Goal: Task Accomplishment & Management: Complete application form

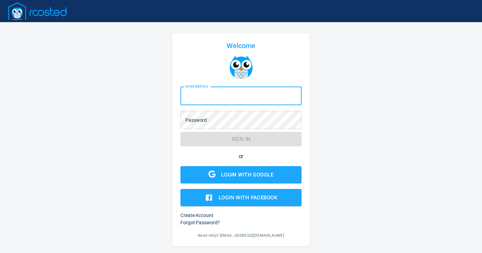
click at [253, 100] on input "Email address" at bounding box center [240, 96] width 121 height 19
type input "chess@c21northwest.com"
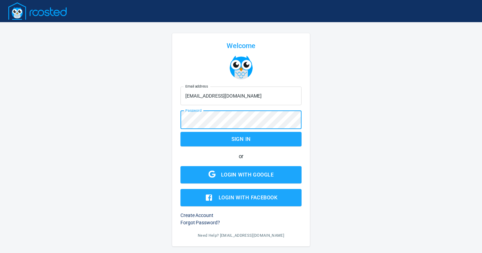
click at [204, 216] on h6 "Create Account" at bounding box center [240, 215] width 121 height 7
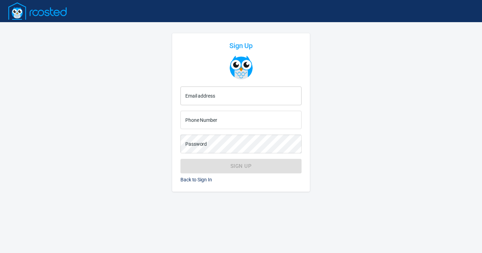
click at [240, 93] on input "Email address" at bounding box center [240, 96] width 121 height 19
type input "chess@c21northwest.com"
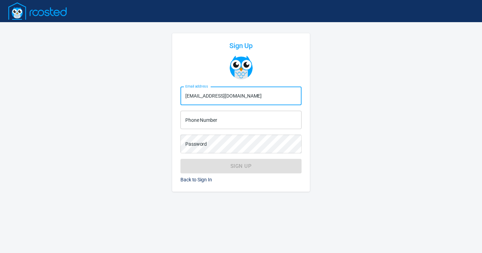
click at [233, 122] on input "Phone Number" at bounding box center [240, 120] width 121 height 19
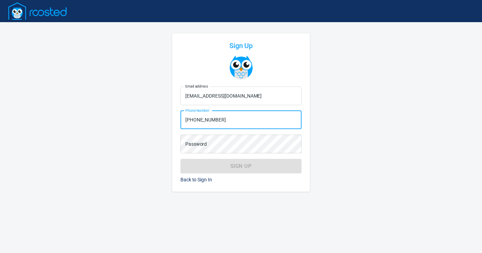
type input "(602) 300-4702"
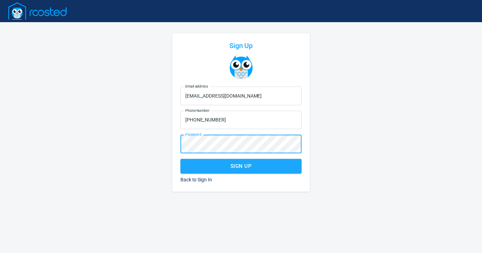
click at [247, 170] on span "Sign Up" at bounding box center [241, 166] width 106 height 9
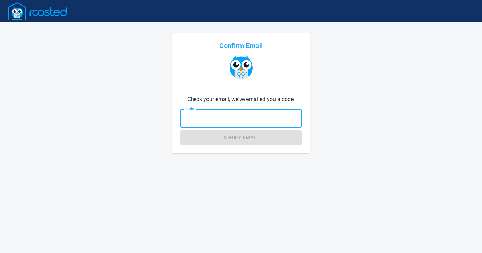
click at [206, 118] on input "Code" at bounding box center [240, 118] width 121 height 19
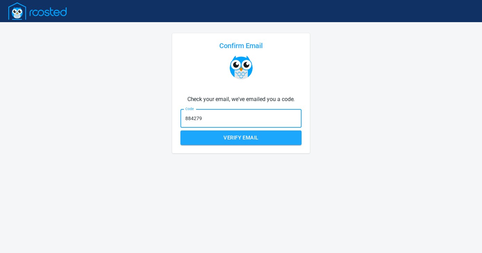
type input "884279"
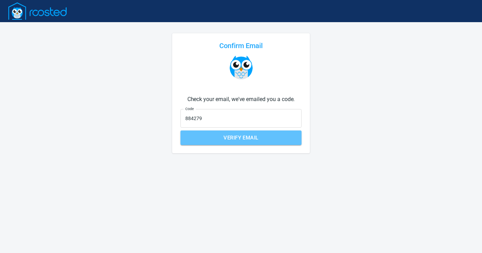
click at [222, 142] on span "Verify Email" at bounding box center [241, 138] width 106 height 9
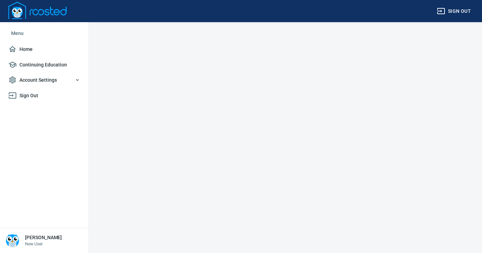
select select "AZ"
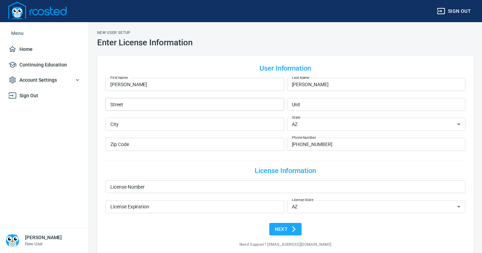
click at [187, 107] on input "Street" at bounding box center [194, 104] width 179 height 13
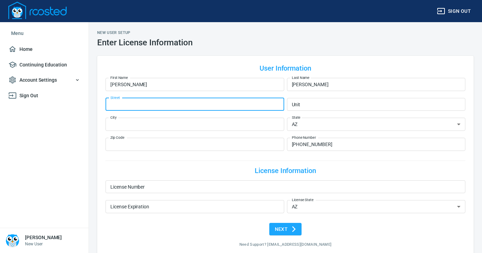
type input "2020 E Park View Ln"
type input "Phoenix"
type input "85024"
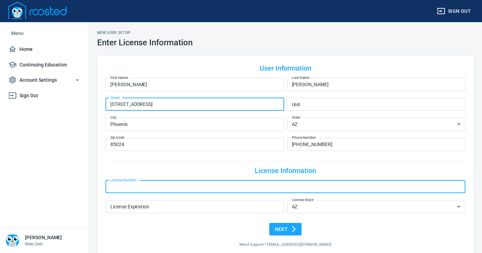
click at [162, 186] on input "License Number" at bounding box center [285, 187] width 360 height 13
type input "S"
click at [110, 187] on input "License Number" at bounding box center [285, 187] width 360 height 13
paste input "SA712095000"
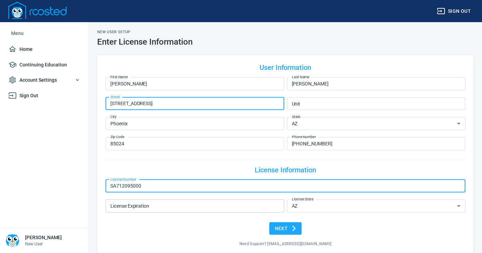
type input "SA712095000"
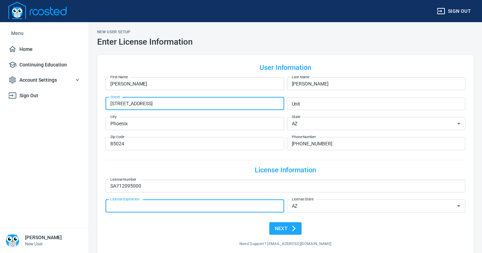
click at [182, 206] on input "License Expiration" at bounding box center [194, 206] width 179 height 13
click at [183, 209] on input "License Expiration" at bounding box center [194, 206] width 179 height 13
click at [120, 205] on input "02/__/____" at bounding box center [194, 206] width 179 height 13
click at [129, 205] on input "02/28/____" at bounding box center [194, 206] width 179 height 13
type input "[DATE]"
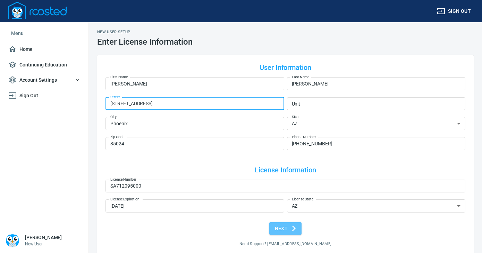
click at [293, 229] on icon "submit" at bounding box center [293, 228] width 7 height 7
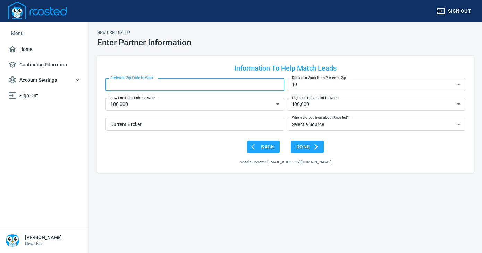
click at [226, 83] on input "Preferred Zip Code to Work" at bounding box center [194, 84] width 179 height 13
type input "85024"
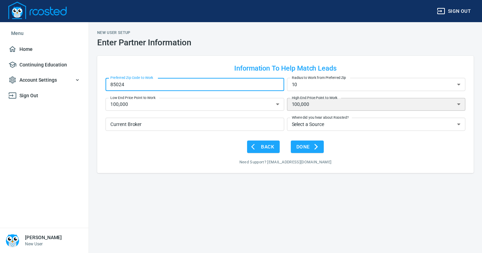
click at [459, 104] on select "100,000 200,000 300,000 400,000 500,000 600,000 700,000 800,000 900,000 1,000,0…" at bounding box center [376, 104] width 179 height 13
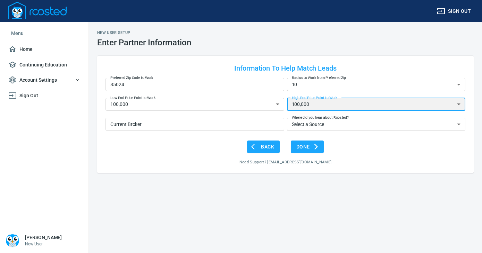
select select "1,000,000+"
click at [287, 98] on select "100,000 200,000 300,000 400,000 500,000 600,000 700,000 800,000 900,000 1,000,0…" at bounding box center [376, 104] width 179 height 13
click at [265, 124] on input "Current Broker" at bounding box center [194, 124] width 179 height 13
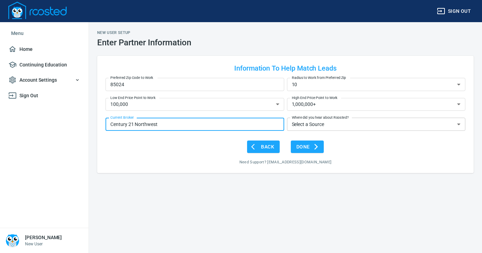
type input "Century 21 Northwest"
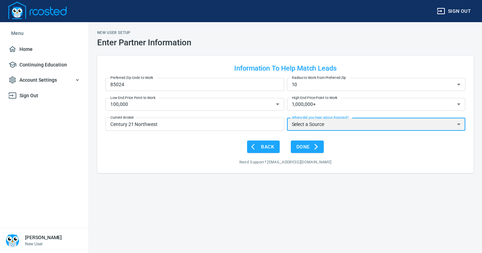
click at [460, 123] on select "Select a Source My Broker Google Ads Facebook Friends Conference Web Search" at bounding box center [376, 124] width 179 height 13
select select "Friends"
click at [287, 118] on select "Select a Source My Broker Google Ads Facebook Friends Conference Web Search" at bounding box center [376, 124] width 179 height 13
click at [308, 149] on span "Done" at bounding box center [307, 147] width 22 height 9
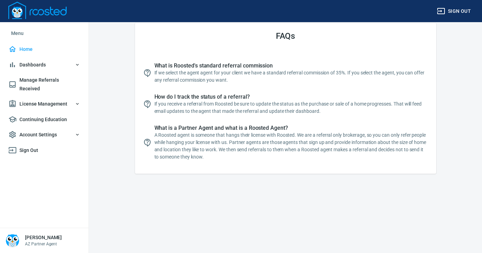
scroll to position [159, 0]
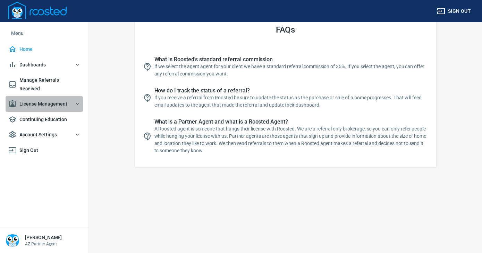
click at [69, 100] on span "License Management" at bounding box center [44, 104] width 72 height 9
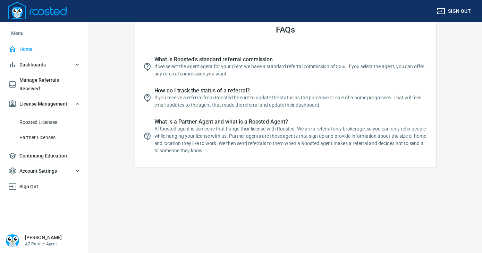
click at [49, 118] on span "Roosted Licenses" at bounding box center [49, 122] width 61 height 9
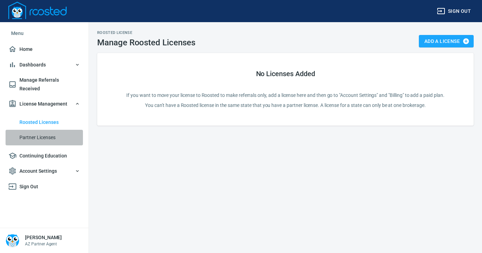
click at [41, 134] on span "Partner Licenses" at bounding box center [49, 138] width 61 height 9
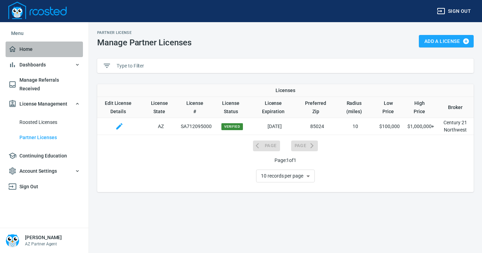
click at [40, 51] on span "Home" at bounding box center [44, 49] width 72 height 9
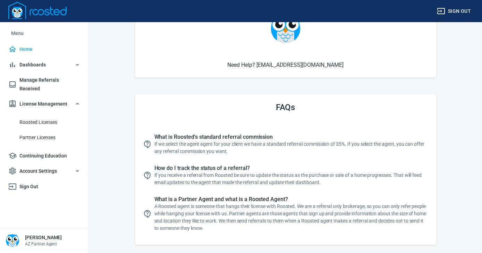
scroll to position [83, 0]
